Goal: Find contact information: Find contact information

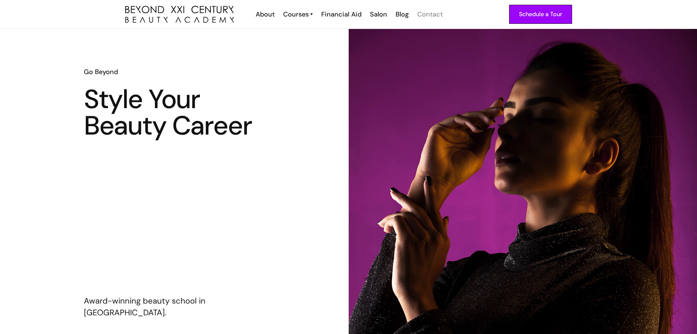
click at [423, 11] on div "Contact" at bounding box center [430, 15] width 26 height 10
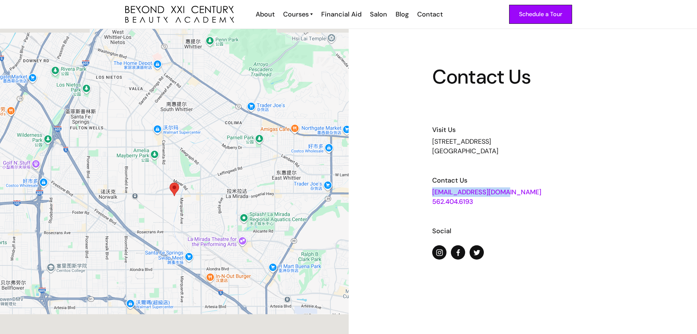
drag, startPoint x: 495, startPoint y: 190, endPoint x: 421, endPoint y: 190, distance: 73.3
click at [421, 190] on div "Contact Us Visit Us 13640 Imperial Highway, Suite 6,7,8 Santa Fe Springs, CA 90…" at bounding box center [523, 196] width 349 height 334
copy link "[EMAIL_ADDRESS][DOMAIN_NAME]"
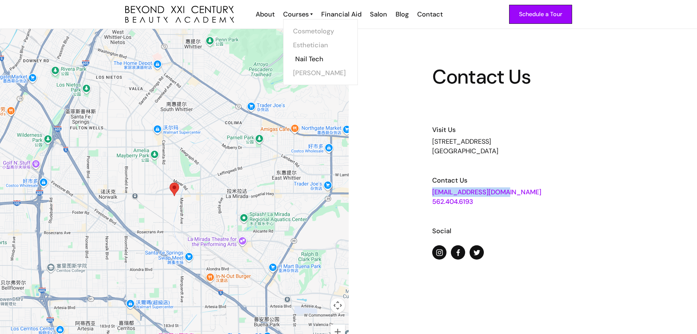
click at [302, 55] on link "Nail Tech" at bounding box center [322, 59] width 55 height 14
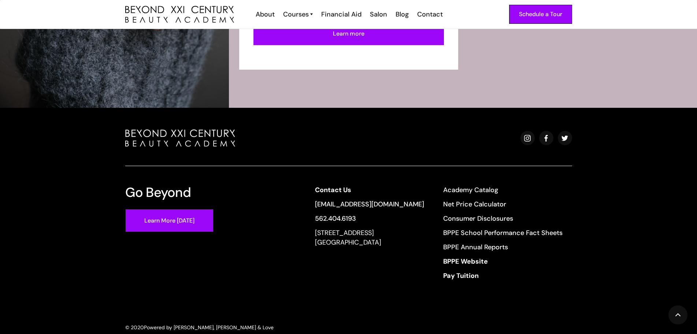
scroll to position [1429, 0]
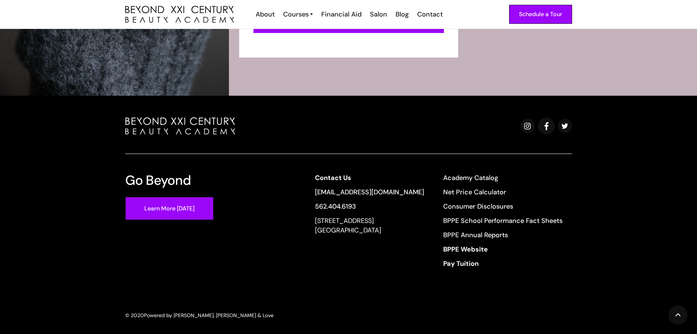
click at [552, 126] on link at bounding box center [546, 125] width 17 height 17
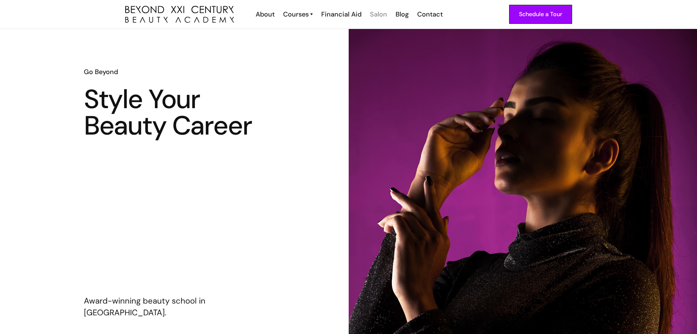
click at [384, 16] on div "Salon" at bounding box center [378, 15] width 17 height 10
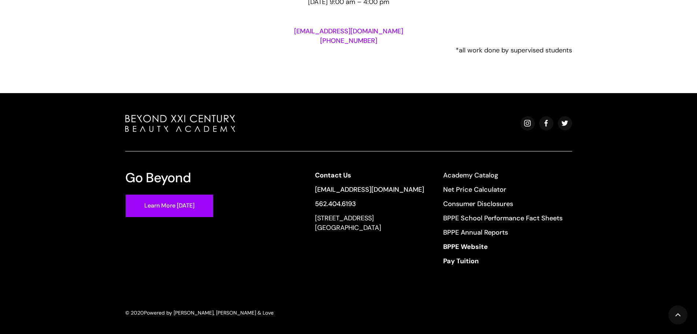
scroll to position [1509, 0]
